Goal: Navigation & Orientation: Find specific page/section

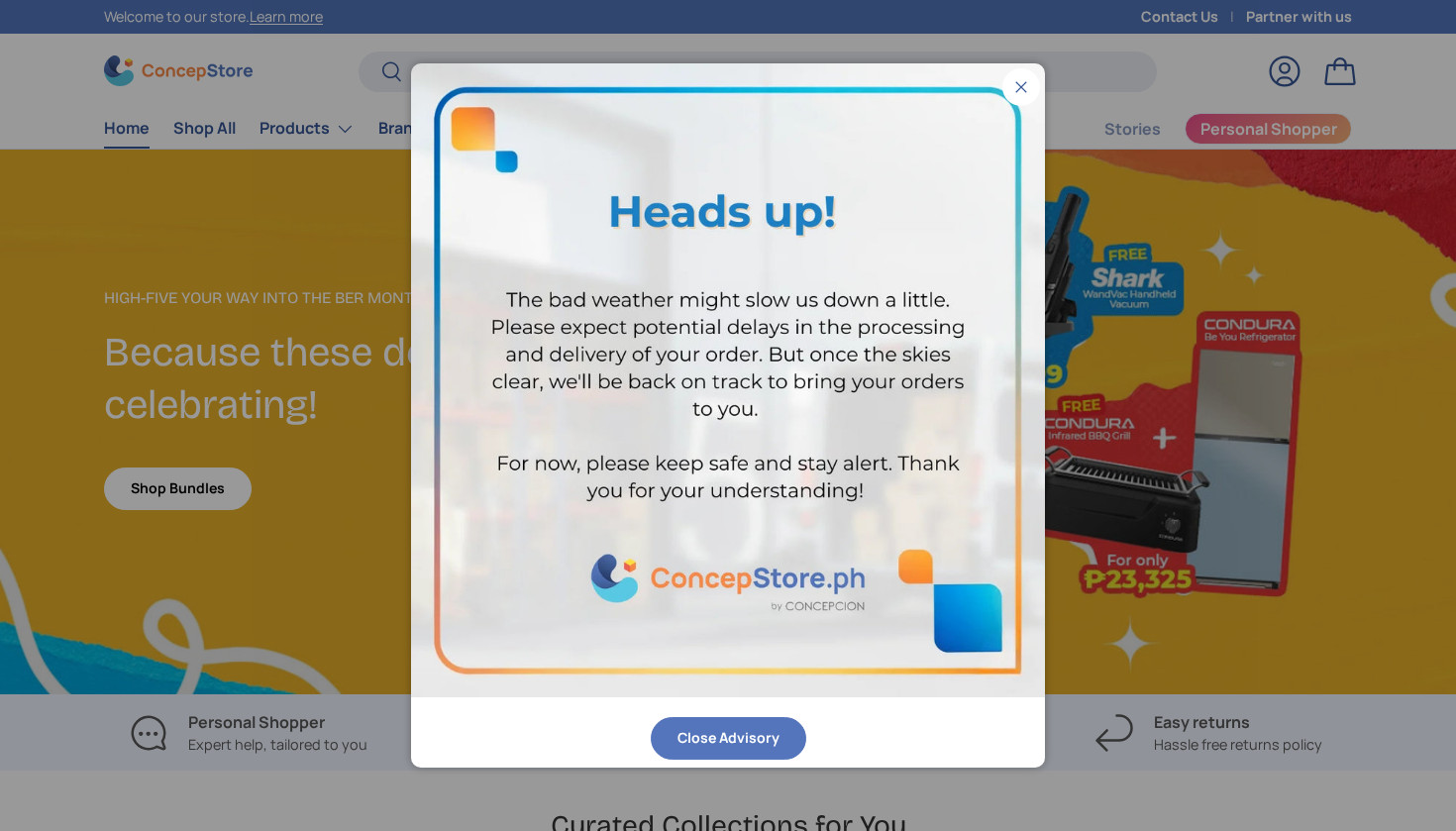
scroll to position [5114, 8164]
click at [1013, 78] on button "Close" at bounding box center [1021, 88] width 38 height 38
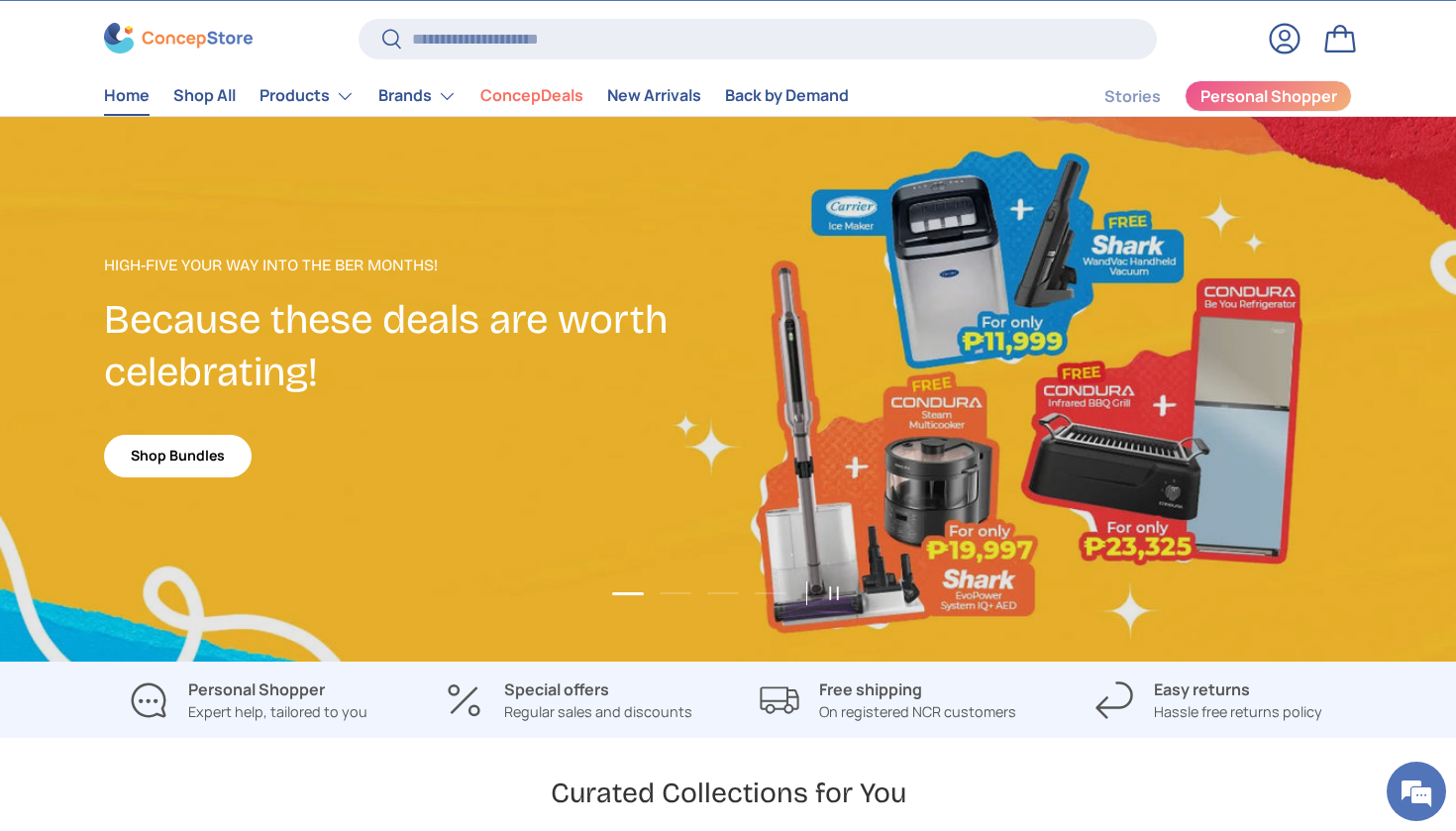
scroll to position [64, 0]
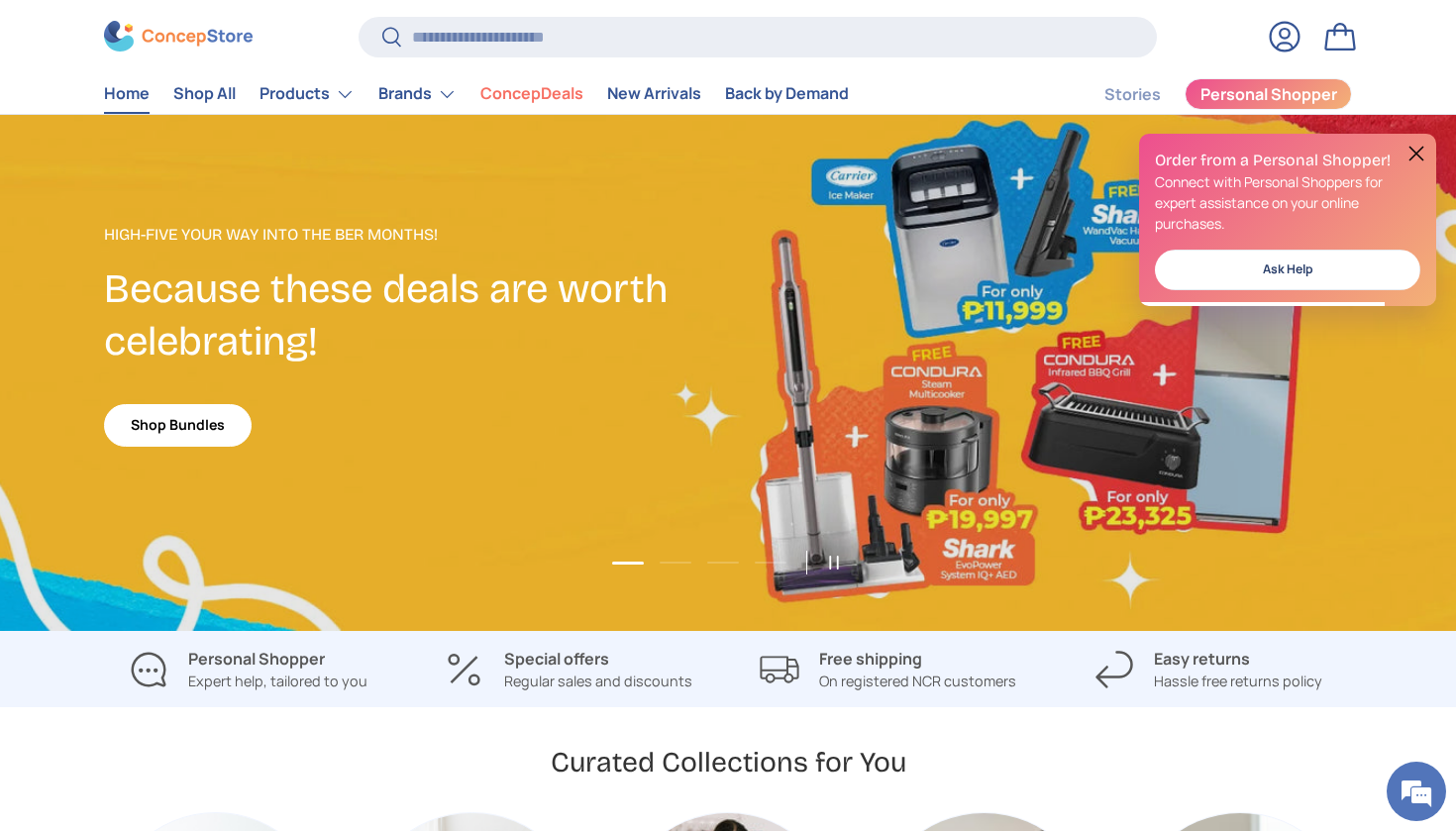
click at [838, 470] on link "1 of 4" at bounding box center [728, 358] width 1456 height 545
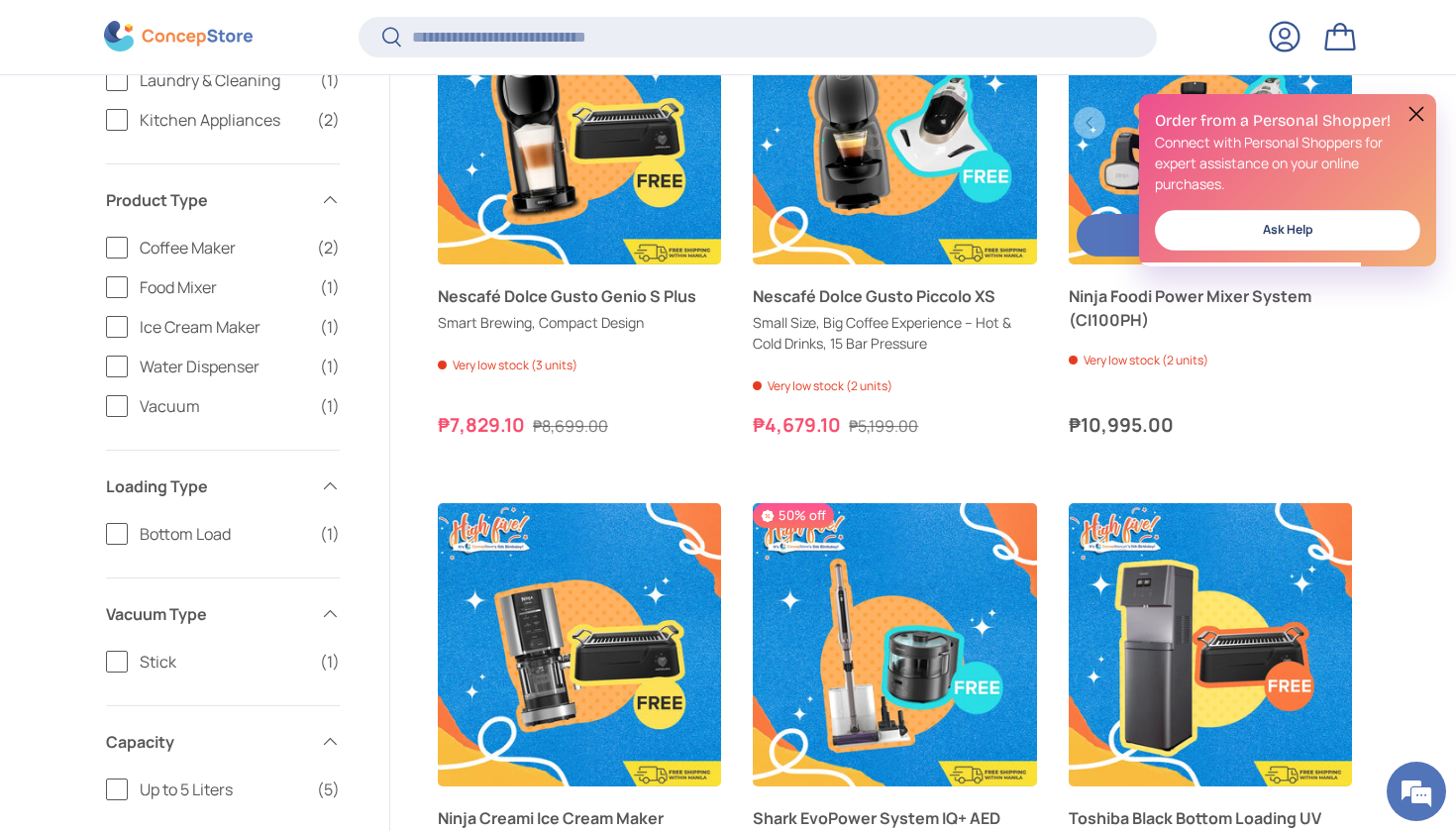
scroll to position [787, 0]
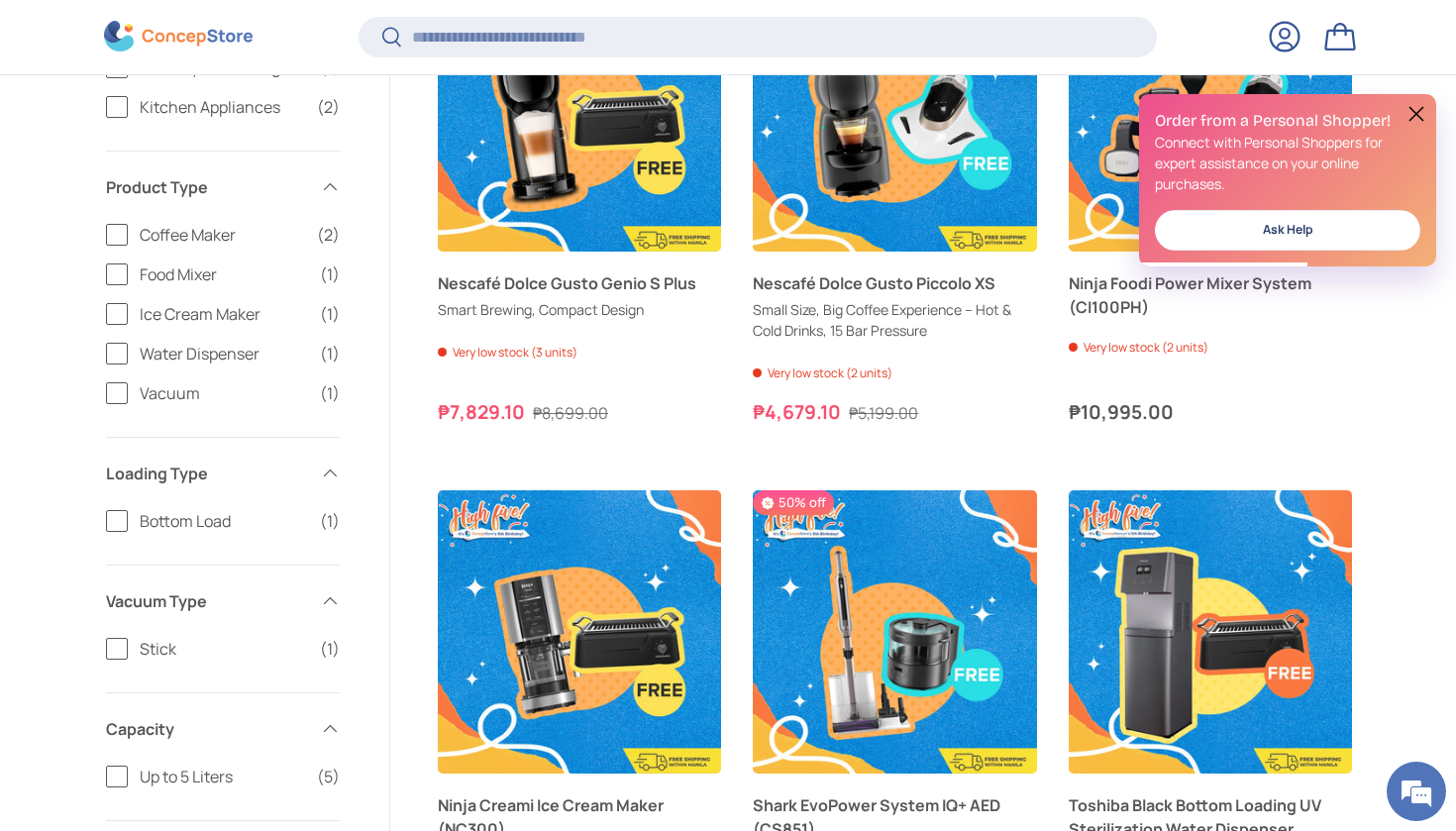
click at [1413, 114] on button at bounding box center [1417, 114] width 24 height 24
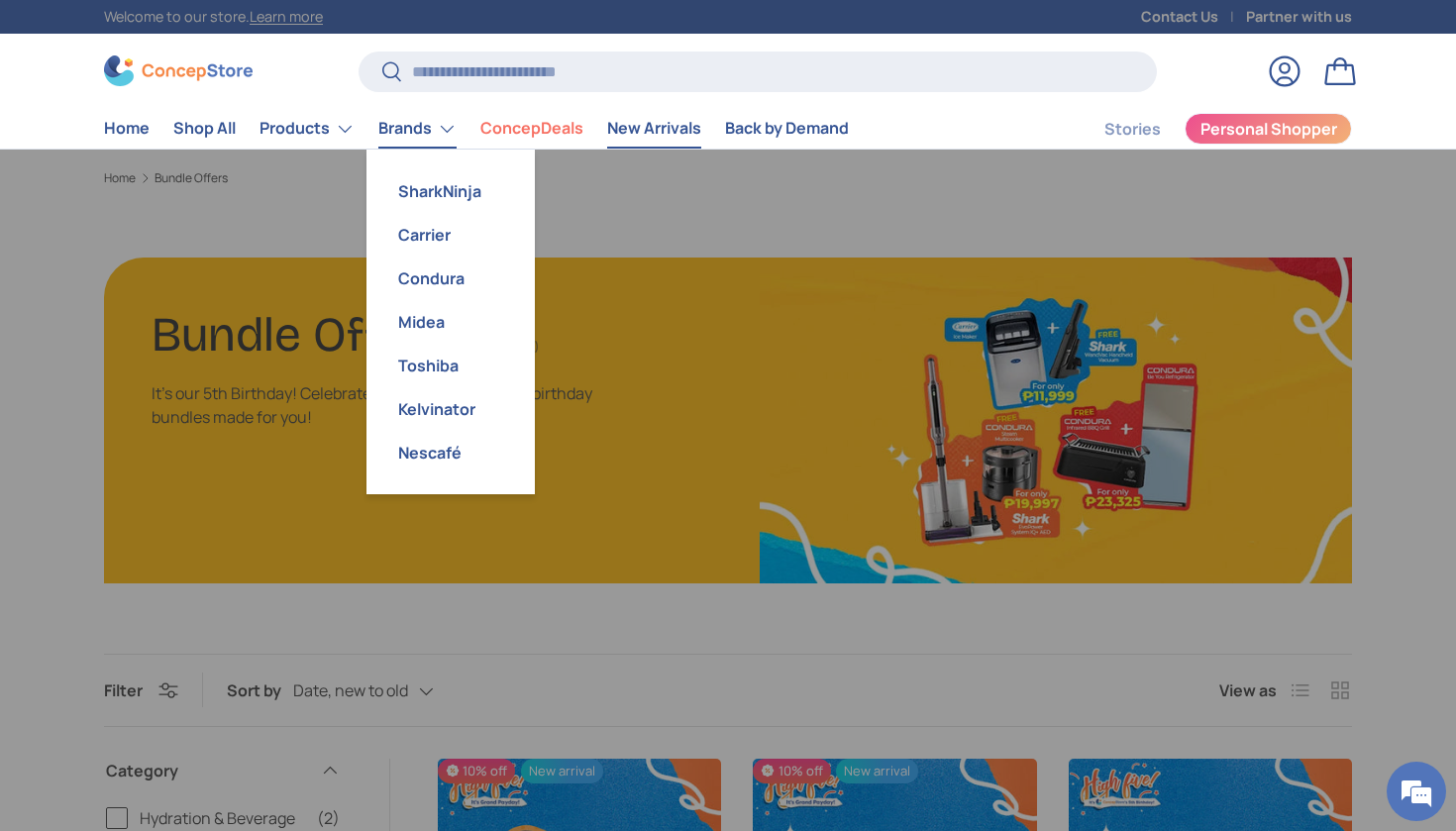
scroll to position [0, 0]
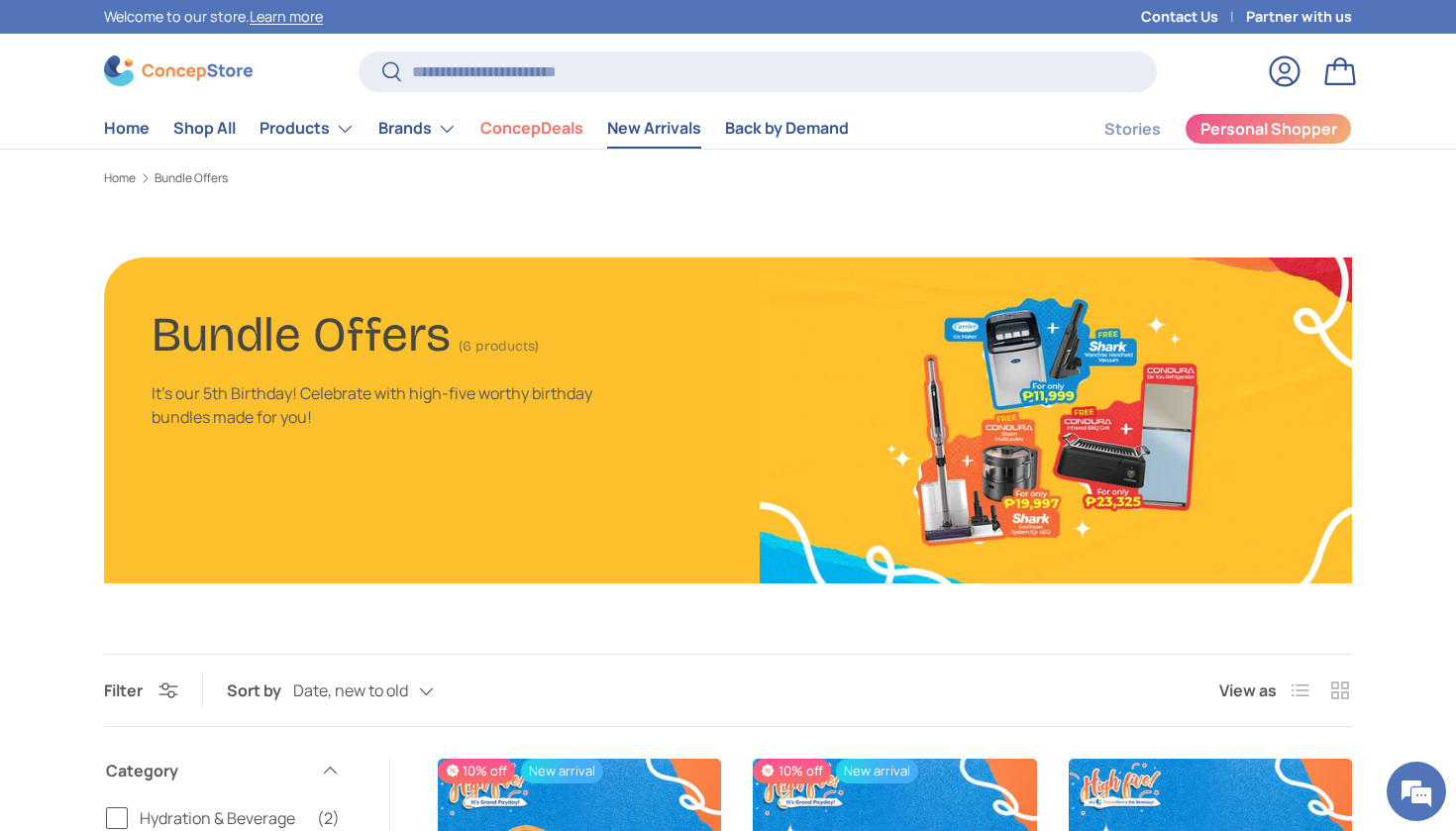
click at [675, 127] on link "New Arrivals" at bounding box center [654, 128] width 94 height 39
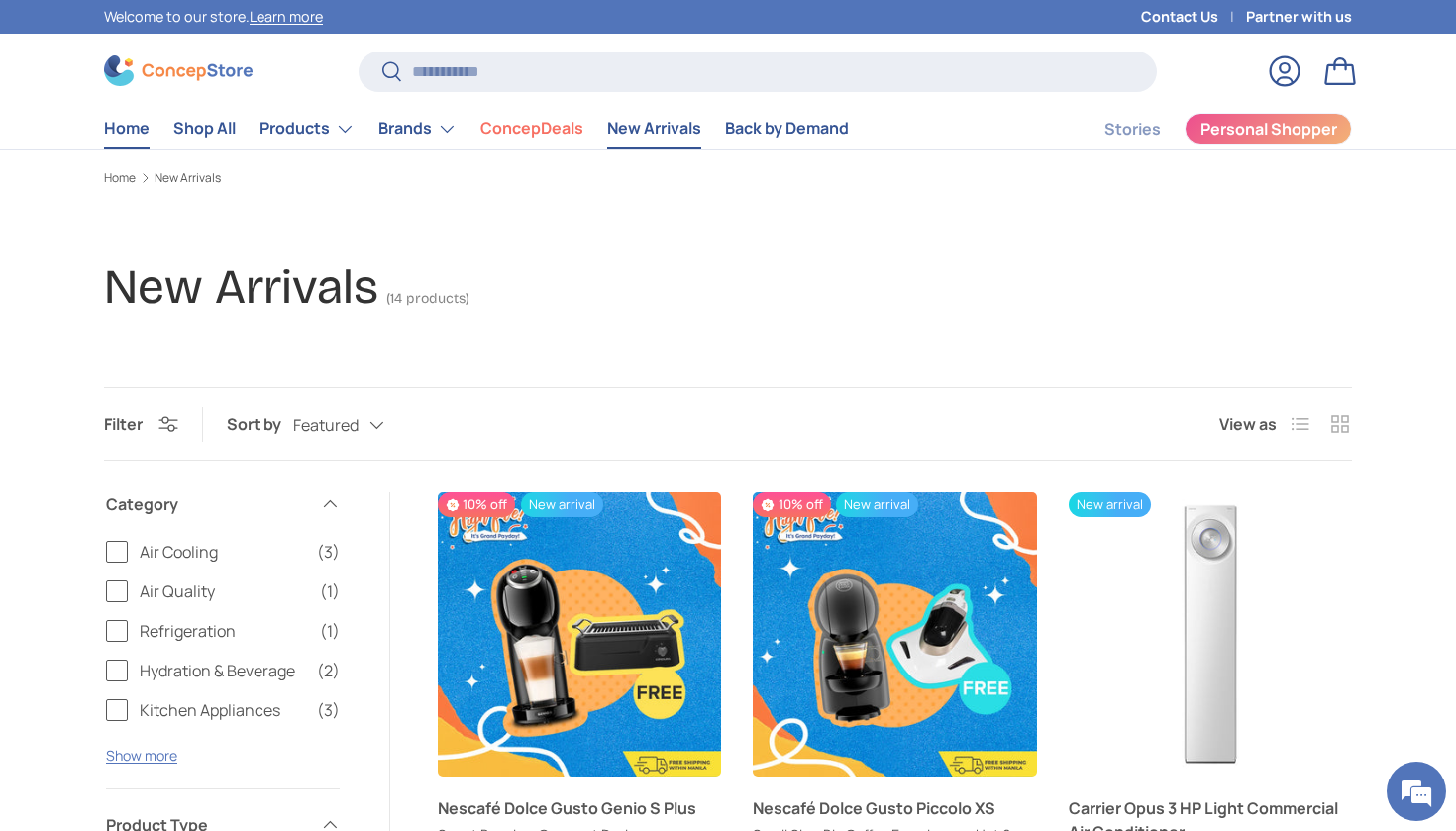
click at [132, 124] on link "Home" at bounding box center [127, 128] width 46 height 39
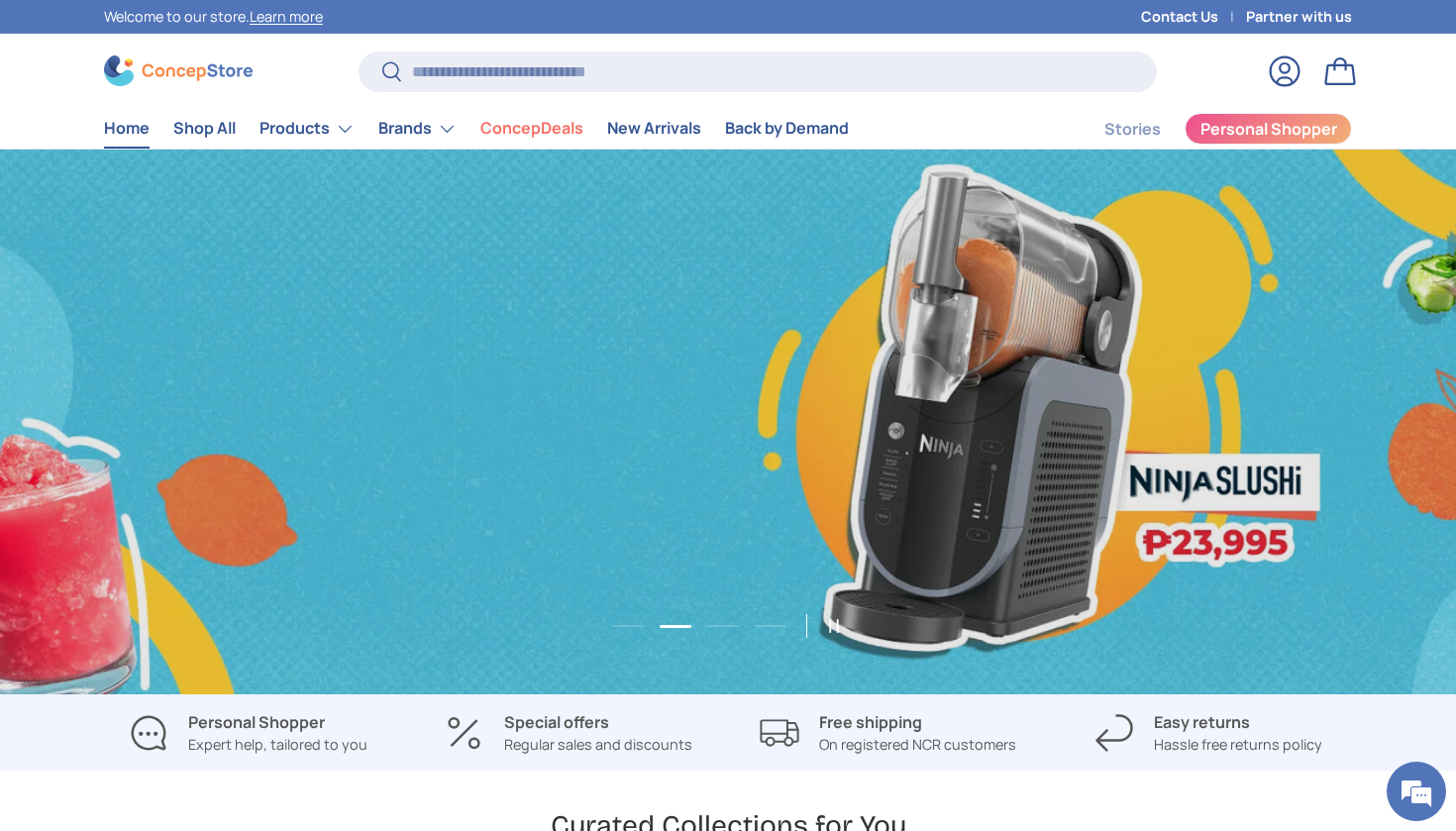
scroll to position [0, 2913]
